Goal: Complete application form: Complete application form

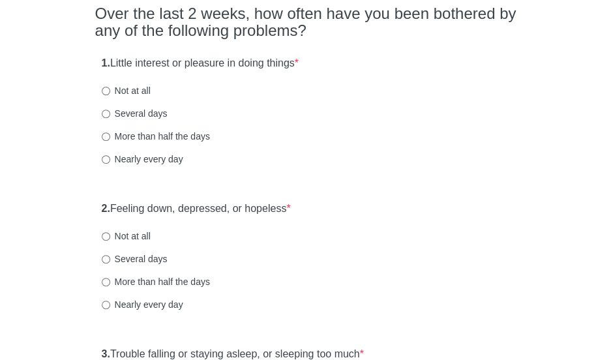
scroll to position [127, 0]
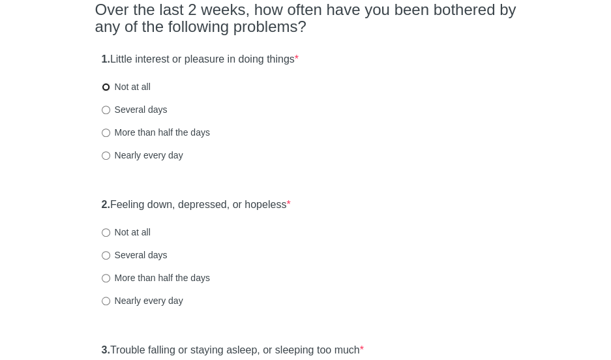
click at [107, 88] on input "Not at all" at bounding box center [106, 87] width 8 height 8
radio input "true"
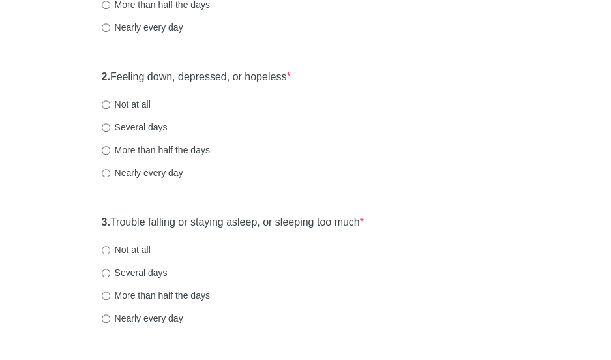
scroll to position [256, 0]
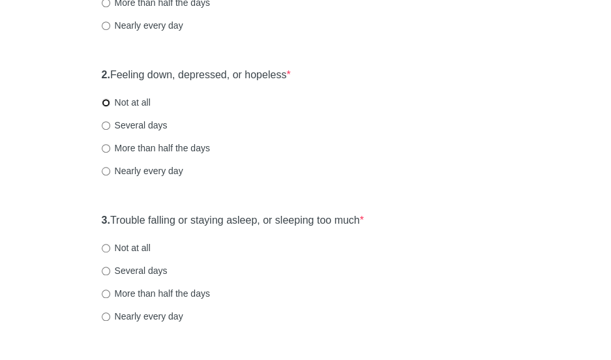
click at [110, 100] on input "Not at all" at bounding box center [106, 103] width 8 height 8
radio input "true"
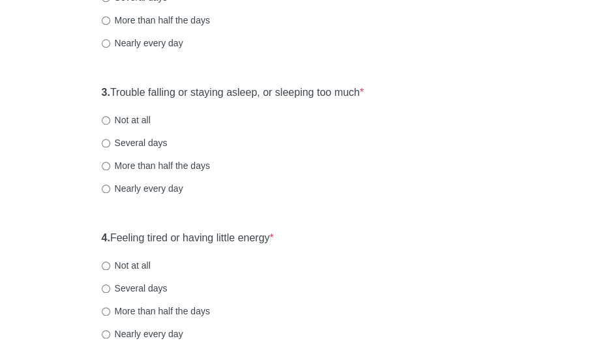
scroll to position [386, 0]
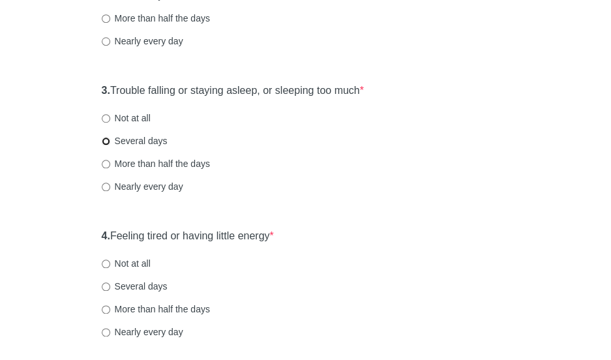
click at [106, 143] on input "Several days" at bounding box center [106, 141] width 8 height 8
radio input "true"
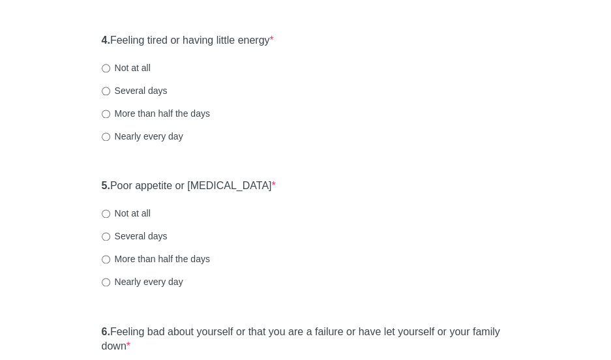
scroll to position [586, 0]
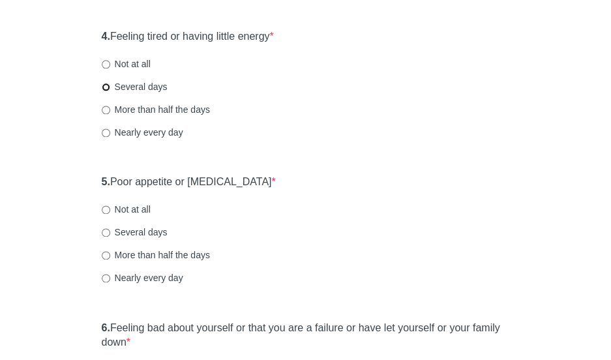
click at [106, 85] on input "Several days" at bounding box center [106, 87] width 8 height 8
radio input "true"
click at [106, 85] on input "Several days" at bounding box center [106, 87] width 8 height 8
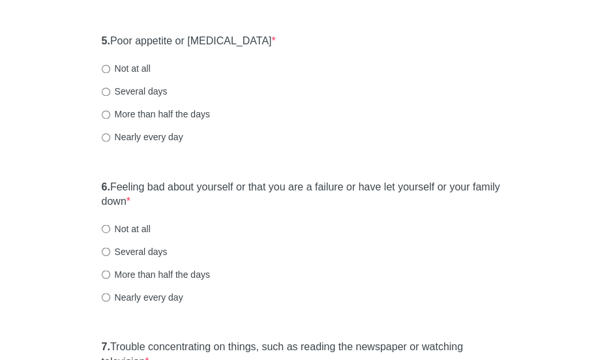
scroll to position [731, 0]
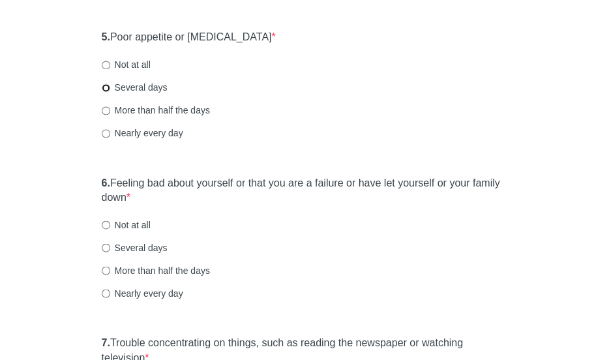
click at [104, 85] on input "Several days" at bounding box center [106, 88] width 8 height 8
radio input "true"
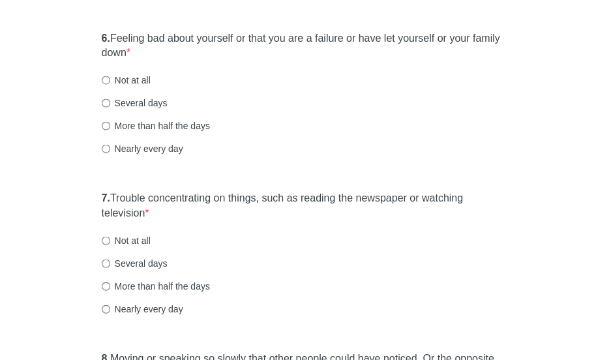
scroll to position [878, 0]
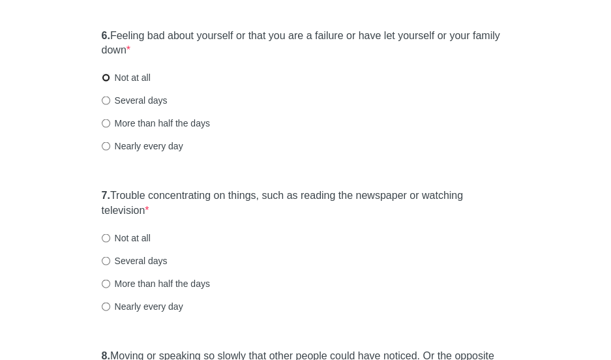
click at [104, 76] on input "Not at all" at bounding box center [106, 77] width 8 height 8
radio input "true"
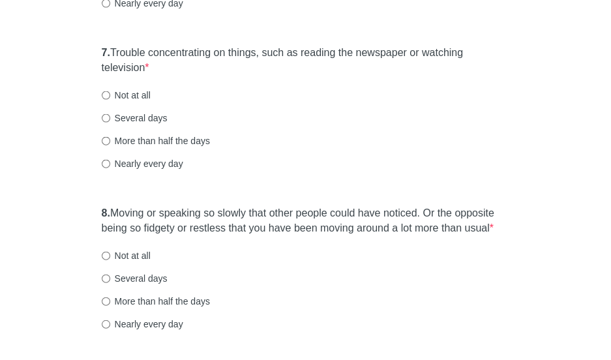
scroll to position [1023, 0]
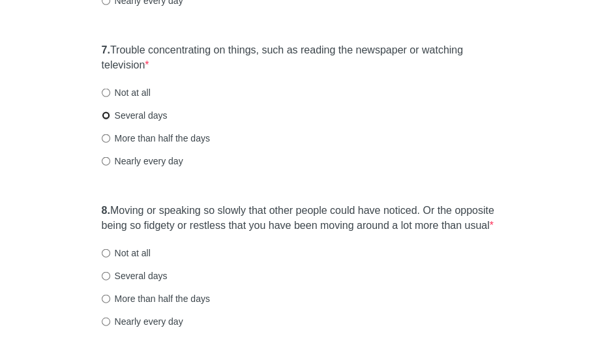
click at [106, 117] on input "Several days" at bounding box center [106, 116] width 8 height 8
radio input "true"
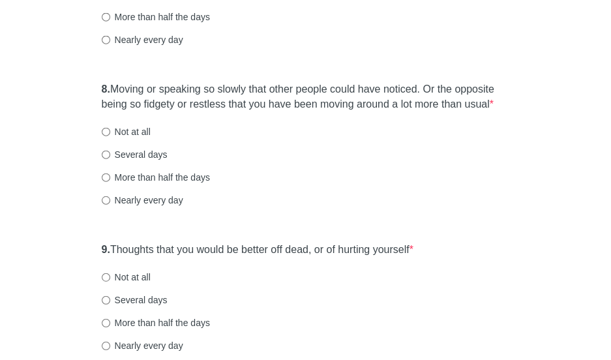
scroll to position [1147, 0]
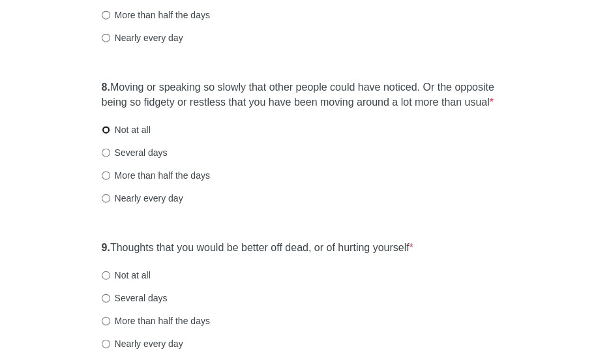
click at [103, 129] on input "Not at all" at bounding box center [106, 130] width 8 height 8
radio input "true"
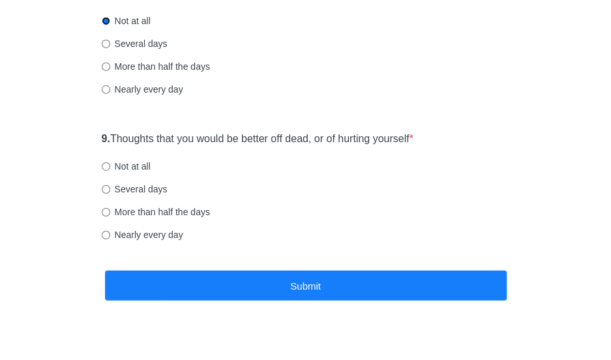
scroll to position [1266, 0]
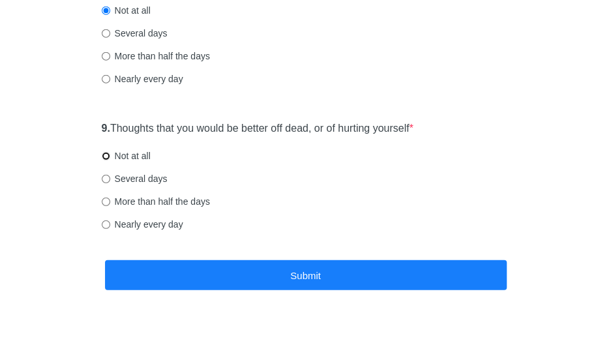
click at [105, 152] on input "Not at all" at bounding box center [106, 156] width 8 height 8
radio input "true"
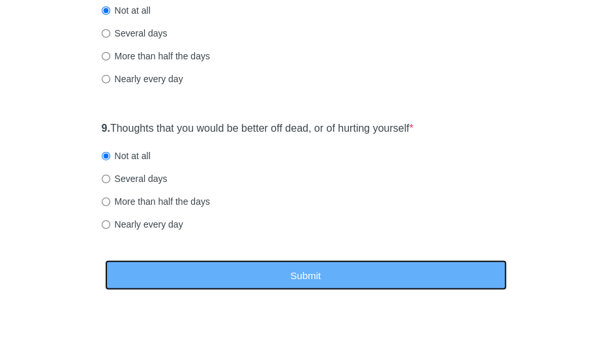
click at [202, 262] on button "Submit" at bounding box center [306, 275] width 402 height 31
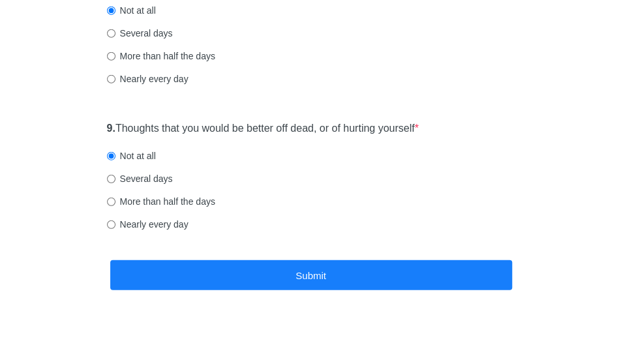
scroll to position [0, 0]
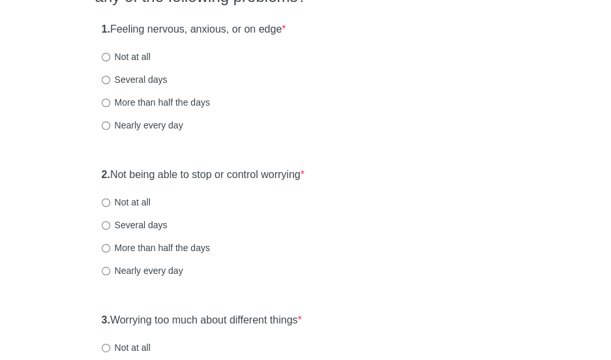
scroll to position [164, 0]
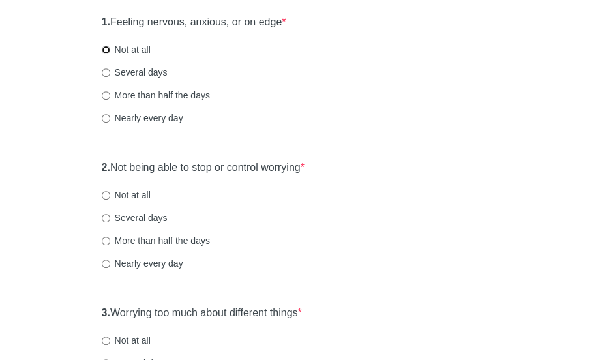
click at [106, 50] on input "Not at all" at bounding box center [106, 50] width 8 height 8
radio input "true"
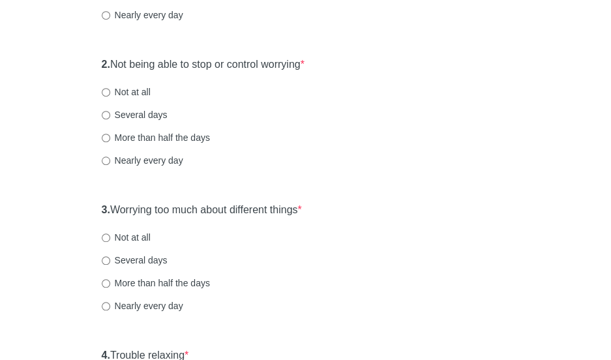
scroll to position [275, 0]
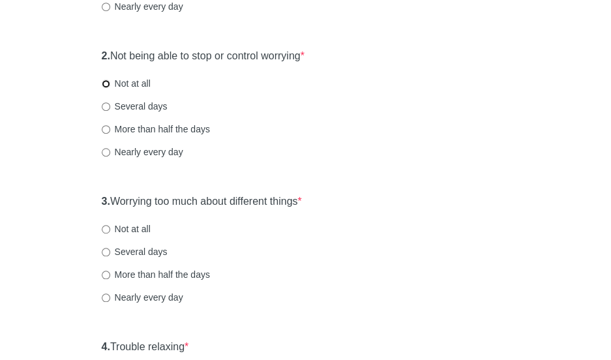
click at [108, 86] on input "Not at all" at bounding box center [106, 84] width 8 height 8
radio input "true"
click at [106, 233] on label "Not at all" at bounding box center [126, 229] width 49 height 13
click at [106, 233] on input "Not at all" at bounding box center [106, 229] width 8 height 8
radio input "true"
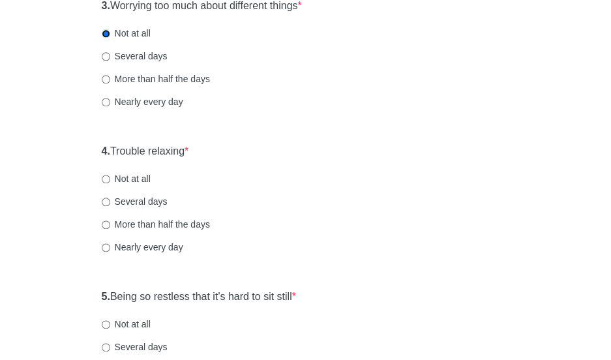
scroll to position [472, 0]
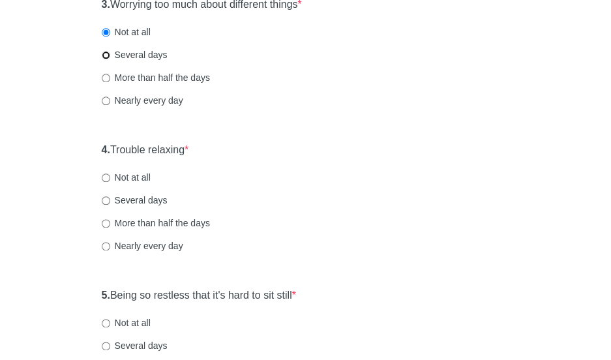
click at [108, 55] on input "Several days" at bounding box center [106, 55] width 8 height 8
radio input "true"
click at [106, 200] on input "Several days" at bounding box center [106, 200] width 8 height 8
radio input "true"
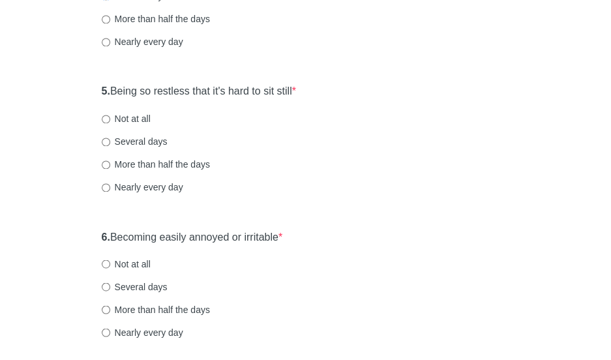
scroll to position [682, 0]
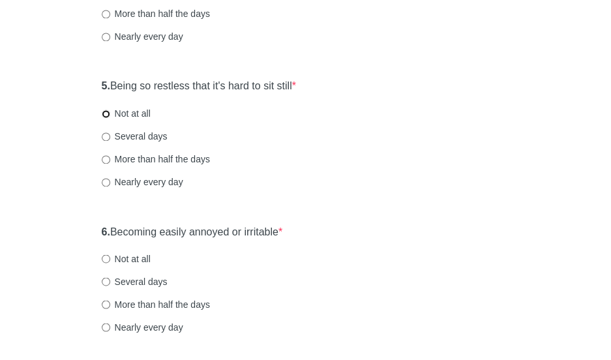
click at [104, 110] on input "Not at all" at bounding box center [106, 114] width 8 height 8
radio input "true"
click at [106, 261] on input "Not at all" at bounding box center [106, 259] width 8 height 8
radio input "true"
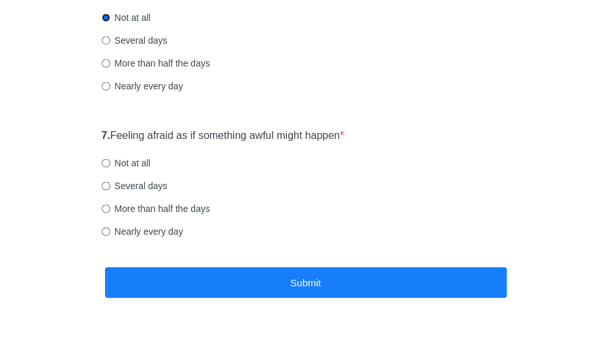
scroll to position [938, 0]
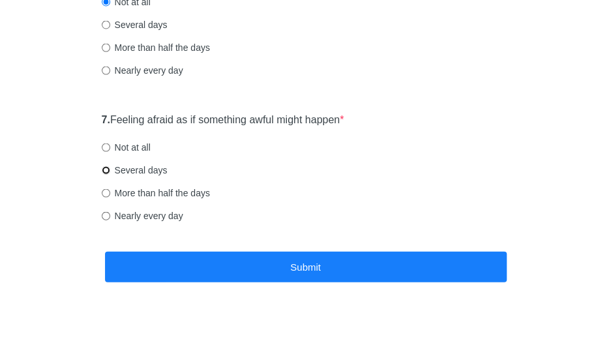
click at [105, 168] on input "Several days" at bounding box center [106, 170] width 8 height 8
radio input "true"
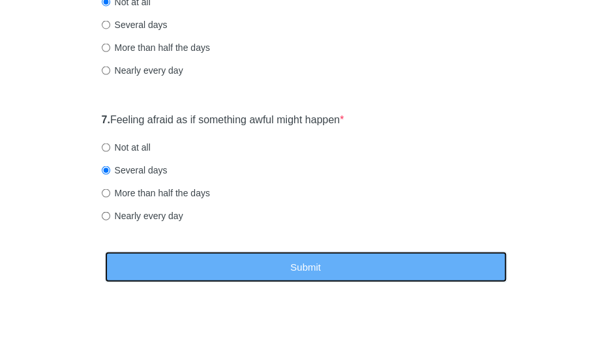
click at [175, 256] on button "Submit" at bounding box center [306, 267] width 402 height 31
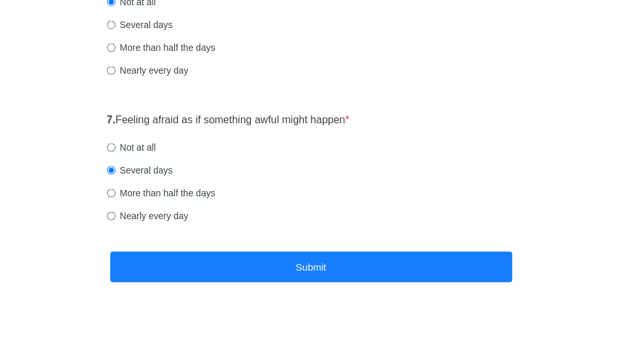
scroll to position [0, 0]
